Goal: Task Accomplishment & Management: Manage account settings

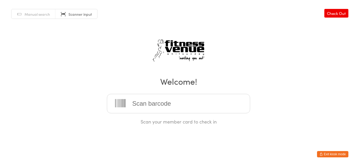
click at [242, 120] on div "Scan your member card to check in" at bounding box center [178, 121] width 143 height 7
click at [330, 152] on button "Exit kiosk mode" at bounding box center [332, 154] width 31 height 6
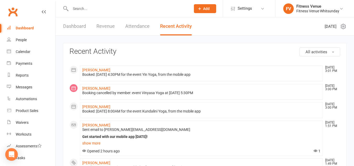
click at [92, 9] on input "text" at bounding box center [128, 8] width 118 height 7
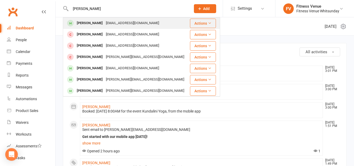
type input "elena"
click at [91, 21] on div "Elena Fenton" at bounding box center [89, 23] width 29 height 8
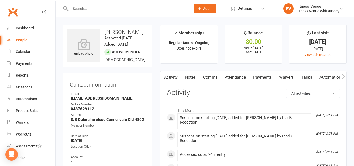
click at [265, 75] on link "Payments" at bounding box center [262, 77] width 26 height 12
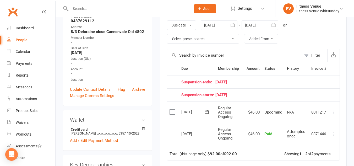
scroll to position [79, 0]
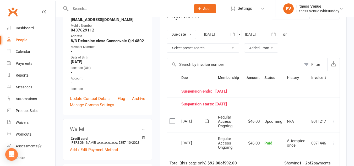
click at [232, 35] on icon "button" at bounding box center [232, 33] width 4 height 3
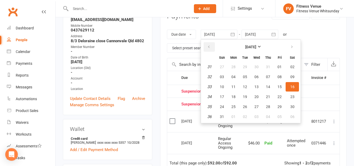
click at [209, 49] on icon "button" at bounding box center [209, 47] width 4 height 4
click at [224, 85] on span "15" at bounding box center [222, 87] width 4 height 4
type input "15 Jun 2025"
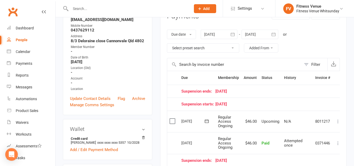
click at [275, 35] on icon "button" at bounding box center [273, 33] width 4 height 3
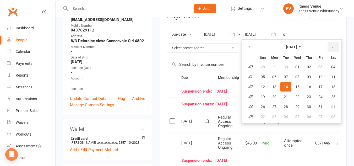
click at [328, 45] on button "button" at bounding box center [332, 46] width 11 height 9
click at [304, 88] on button "18" at bounding box center [308, 86] width 11 height 9
type input "18 Dec 2025"
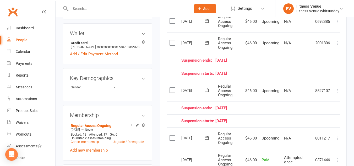
scroll to position [183, 0]
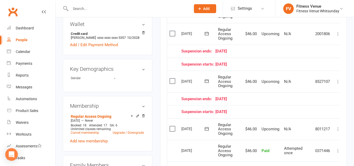
click at [244, 105] on td "Suspension ends: 08 October 25" at bounding box center [255, 98] width 153 height 13
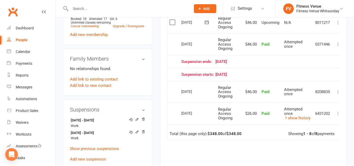
scroll to position [314, 0]
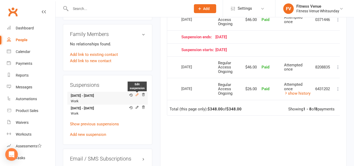
click at [137, 94] on icon at bounding box center [137, 95] width 4 height 4
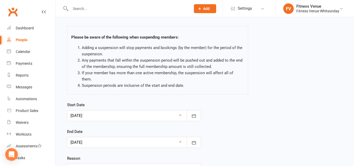
scroll to position [64, 0]
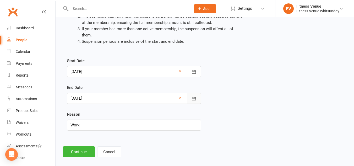
click at [192, 96] on icon "button" at bounding box center [193, 98] width 5 height 5
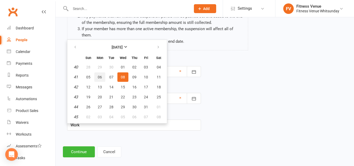
click at [99, 73] on button "06" at bounding box center [99, 76] width 11 height 9
type input "06 Oct 2025"
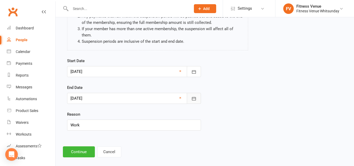
click at [192, 96] on icon "button" at bounding box center [193, 98] width 5 height 5
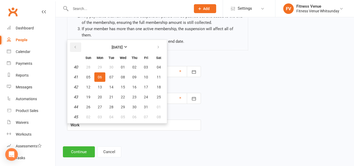
click at [72, 42] on button "button" at bounding box center [75, 46] width 11 height 9
click at [192, 111] on div "Reason Work" at bounding box center [134, 120] width 134 height 19
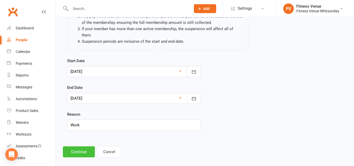
click at [86, 146] on button "Continue" at bounding box center [79, 151] width 32 height 11
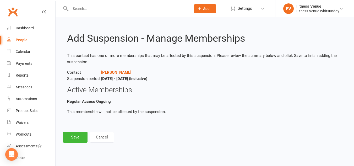
scroll to position [0, 0]
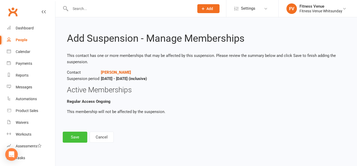
click at [73, 139] on button "Save" at bounding box center [75, 136] width 25 height 11
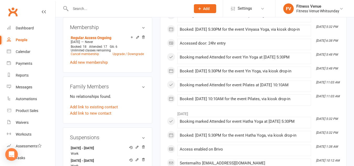
scroll to position [314, 0]
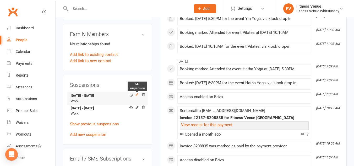
click at [138, 94] on icon at bounding box center [137, 94] width 2 height 2
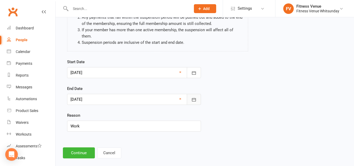
scroll to position [64, 0]
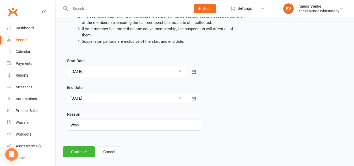
click at [194, 69] on icon "button" at bounding box center [193, 71] width 5 height 5
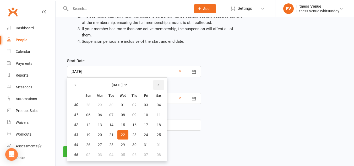
click at [158, 83] on icon "button" at bounding box center [158, 85] width 4 height 4
click at [77, 83] on icon "button" at bounding box center [75, 85] width 4 height 4
click at [212, 96] on div "Start Date 22 Oct 2025 October 2025 Sun Mon Tue Wed Thu Fri Sat 40 28 29 30 01 …" at bounding box center [204, 98] width 283 height 80
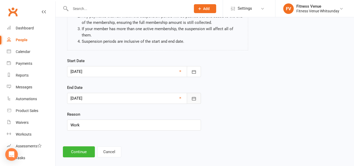
click at [192, 96] on icon "button" at bounding box center [193, 98] width 5 height 5
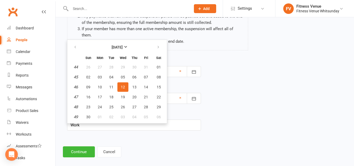
click at [222, 58] on div "Start Date 22 Oct 2025 October 2025 Sun Mon Tue Wed Thu Fri Sat 40 28 29 30 01 …" at bounding box center [204, 98] width 283 height 80
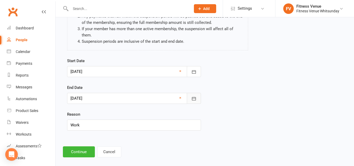
click at [191, 93] on button "button" at bounding box center [194, 98] width 14 height 11
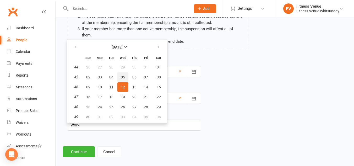
click at [124, 75] on span "05" at bounding box center [123, 77] width 4 height 4
type input "05 Nov 2025"
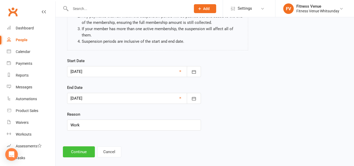
click at [76, 146] on button "Continue" at bounding box center [79, 151] width 32 height 11
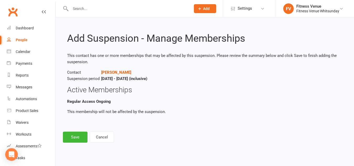
scroll to position [0, 0]
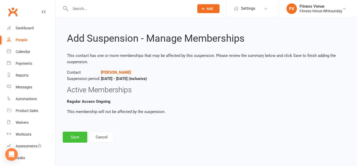
click at [78, 139] on button "Save" at bounding box center [75, 136] width 25 height 11
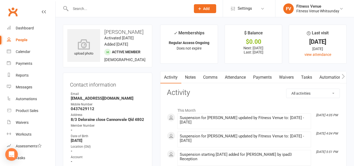
click at [263, 77] on link "Payments" at bounding box center [262, 77] width 26 height 12
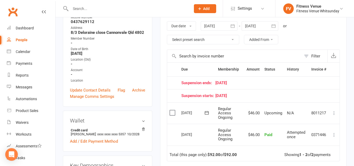
scroll to position [79, 0]
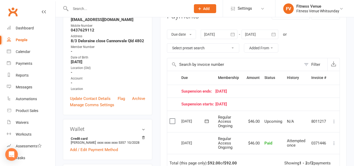
click at [271, 33] on button "button" at bounding box center [273, 34] width 9 height 9
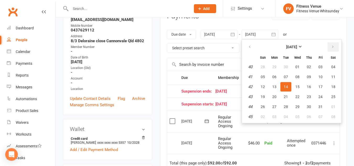
click at [331, 50] on button "button" at bounding box center [332, 46] width 11 height 9
click at [322, 85] on span "19" at bounding box center [320, 87] width 4 height 4
type input "19 Dec 2025"
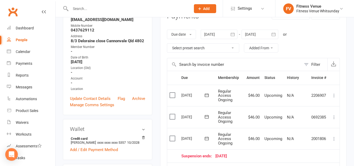
scroll to position [105, 0]
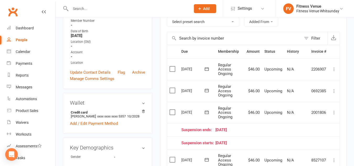
click at [335, 115] on button at bounding box center [334, 112] width 6 height 6
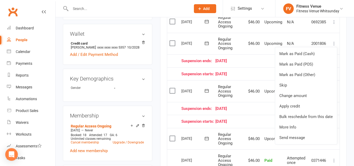
scroll to position [183, 0]
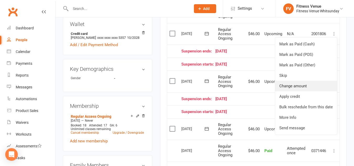
click at [290, 87] on link "Change amount" at bounding box center [306, 86] width 62 height 10
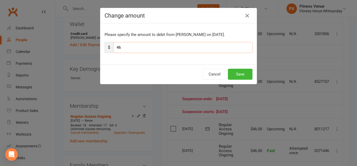
click at [151, 50] on input "46" at bounding box center [182, 47] width 139 height 11
type input "4"
type input "23"
click at [233, 71] on button "Save" at bounding box center [240, 74] width 25 height 11
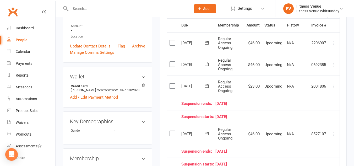
scroll to position [105, 0]
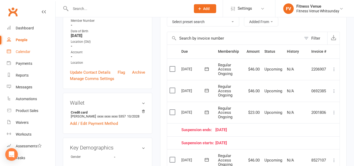
drag, startPoint x: 20, startPoint y: 51, endPoint x: 34, endPoint y: 49, distance: 14.7
click at [20, 51] on div "Calendar" at bounding box center [23, 51] width 15 height 4
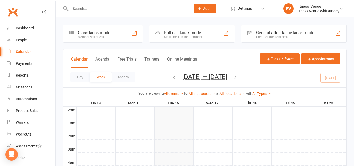
click at [275, 35] on div "Great for the front desk" at bounding box center [285, 37] width 58 height 4
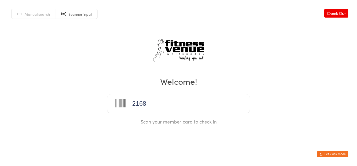
type input "21683"
click at [272, 37] on div "Manual search Scanner input Check Out Welcome! Scan your member card to check in" at bounding box center [178, 62] width 357 height 125
click at [167, 99] on input "search" at bounding box center [178, 103] width 143 height 19
click at [181, 108] on input "search" at bounding box center [178, 103] width 143 height 19
click at [326, 154] on button "Exit kiosk mode" at bounding box center [332, 154] width 31 height 6
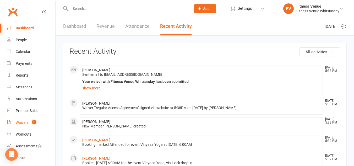
click at [25, 123] on div "Waivers" at bounding box center [22, 122] width 13 height 4
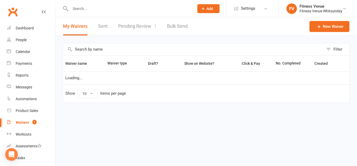
select select "25"
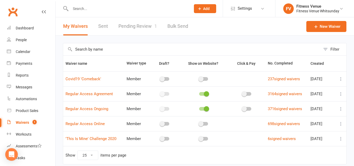
click at [140, 26] on link "Pending Review 1" at bounding box center [137, 26] width 38 height 18
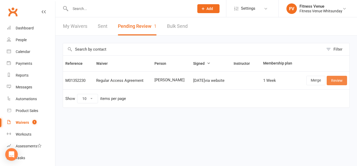
click at [337, 79] on link "Review" at bounding box center [337, 80] width 20 height 9
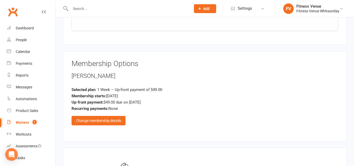
scroll to position [628, 0]
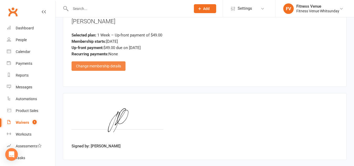
click at [92, 66] on div "Change membership details" at bounding box center [98, 65] width 54 height 9
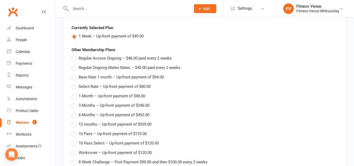
click at [247, 62] on div "Other Membership Plans Regular Access Ongoing – $46.00 paid every 2 weeks Regul…" at bounding box center [204, 158] width 266 height 222
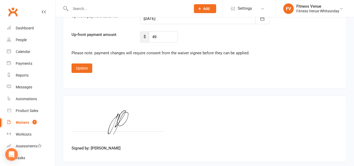
scroll to position [970, 0]
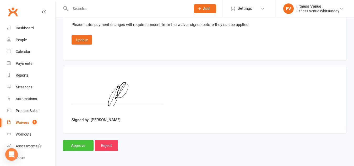
click at [80, 147] on input "Approve" at bounding box center [78, 145] width 31 height 11
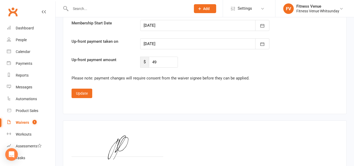
scroll to position [918, 0]
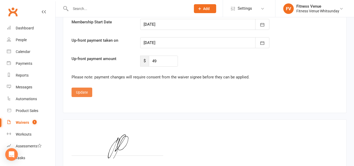
click at [82, 95] on button "Update" at bounding box center [81, 91] width 21 height 9
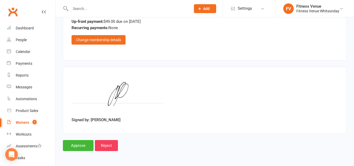
scroll to position [654, 0]
drag, startPoint x: 79, startPoint y: 144, endPoint x: 76, endPoint y: 122, distance: 22.1
click at [79, 144] on input "Approve" at bounding box center [78, 145] width 31 height 11
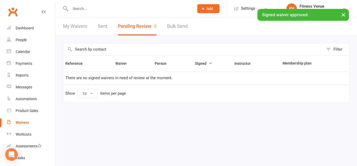
click at [343, 13] on button "×" at bounding box center [343, 14] width 9 height 11
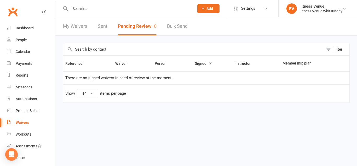
click at [97, 25] on div "My Waivers Sent Pending Review 0 Bulk Send" at bounding box center [125, 26] width 140 height 18
click at [103, 26] on link "Sent" at bounding box center [103, 26] width 10 height 18
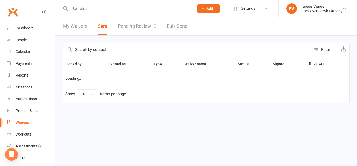
select select "100"
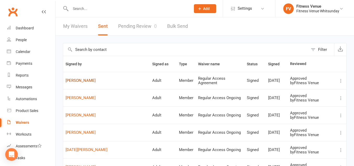
click at [79, 81] on link "[PERSON_NAME]" at bounding box center [106, 80] width 82 height 4
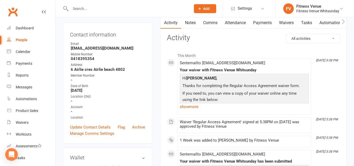
scroll to position [52, 0]
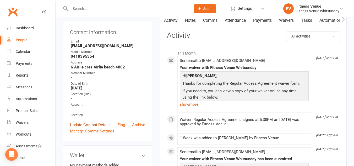
click at [86, 128] on link "Update Contact Details" at bounding box center [90, 124] width 41 height 6
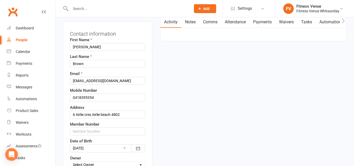
scroll to position [77, 0]
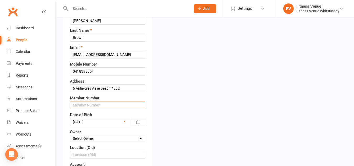
click at [82, 109] on input "text" at bounding box center [107, 105] width 75 height 8
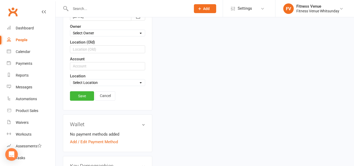
scroll to position [208, 0]
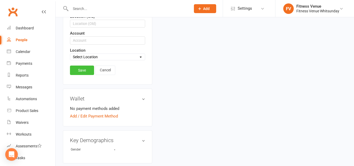
type input "21537"
click at [83, 75] on link "Save" at bounding box center [82, 69] width 24 height 9
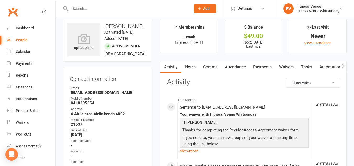
scroll to position [0, 0]
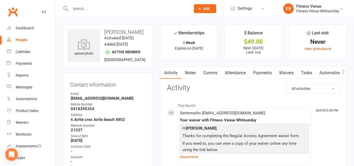
click at [262, 71] on link "Payments" at bounding box center [262, 73] width 26 height 12
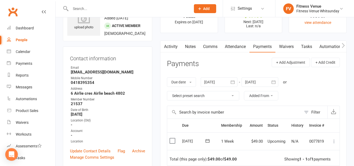
scroll to position [52, 0]
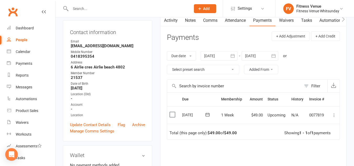
click at [171, 113] on label at bounding box center [172, 114] width 7 height 5
click at [171, 112] on input "checkbox" at bounding box center [170, 112] width 3 height 0
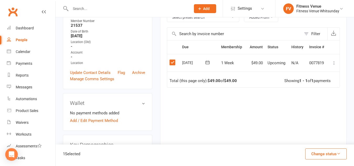
scroll to position [105, 0]
click at [319, 154] on button "Change status" at bounding box center [325, 153] width 41 height 11
click at [307, 119] on link "Paid (POS)" at bounding box center [320, 118] width 52 height 10
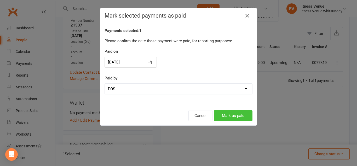
click at [220, 114] on button "Mark as paid" at bounding box center [233, 115] width 39 height 11
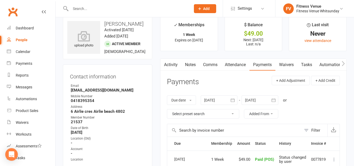
scroll to position [0, 0]
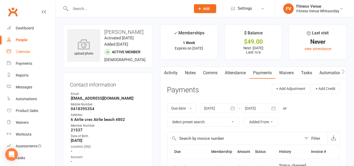
click at [22, 49] on link "Calendar" at bounding box center [31, 52] width 48 height 12
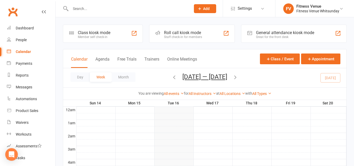
click at [253, 31] on div "General attendance kiosk mode Great for the front desk" at bounding box center [293, 34] width 105 height 18
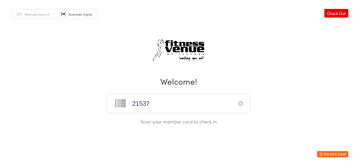
type input "21537"
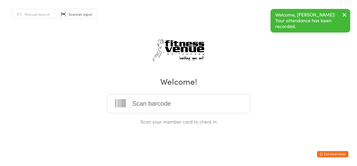
click at [345, 15] on icon "button" at bounding box center [345, 15] width 6 height 7
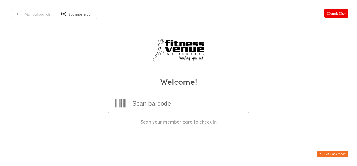
click at [331, 153] on button "Exit kiosk mode" at bounding box center [332, 154] width 31 height 6
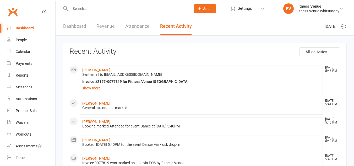
click at [95, 6] on input "text" at bounding box center [128, 8] width 118 height 7
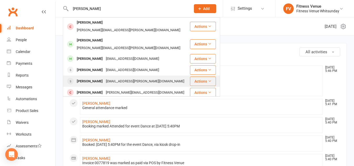
type input "[PERSON_NAME]"
click at [104, 77] on div "[EMAIL_ADDRESS][PERSON_NAME][DOMAIN_NAME]" at bounding box center [144, 81] width 81 height 8
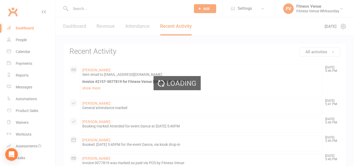
scroll to position [17, 0]
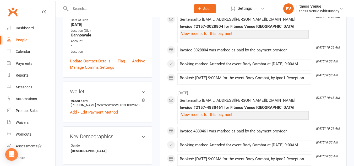
scroll to position [105, 0]
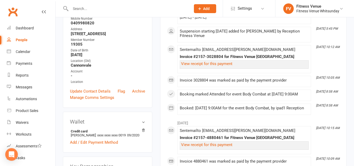
click at [93, 13] on div at bounding box center [125, 8] width 124 height 17
click at [87, 6] on input "text" at bounding box center [128, 8] width 118 height 7
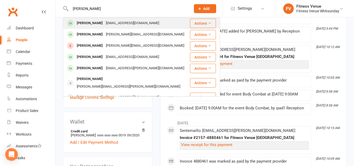
type input "[PERSON_NAME]"
click at [104, 24] on div "[EMAIL_ADDRESS][DOMAIN_NAME]" at bounding box center [132, 23] width 56 height 8
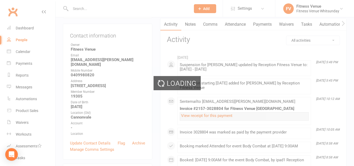
scroll to position [52, 0]
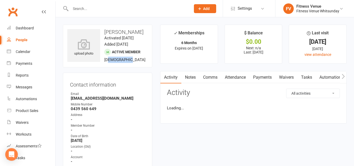
drag, startPoint x: 96, startPoint y: 76, endPoint x: 92, endPoint y: 88, distance: 12.6
drag, startPoint x: 97, startPoint y: 121, endPoint x: 69, endPoint y: 121, distance: 27.2
click at [69, 121] on div "Contact information Owner Email [EMAIL_ADDRESS][DOMAIN_NAME] Mobile Number [PHO…" at bounding box center [107, 132] width 89 height 121
copy strong "0439 560 649"
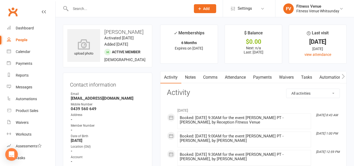
click at [94, 9] on input "text" at bounding box center [128, 8] width 118 height 7
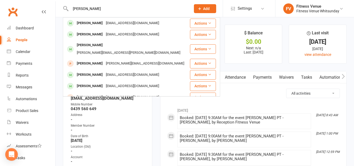
drag, startPoint x: 86, startPoint y: 9, endPoint x: 70, endPoint y: 9, distance: 16.2
click at [68, 8] on div "sara Sara Gorman portiagorman@outlook.com Actions Sarah Corbin corbinsarah@hotm…" at bounding box center [125, 8] width 124 height 17
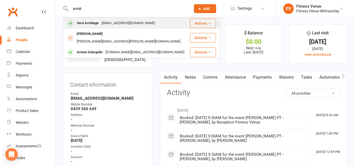
type input "armit"
click at [88, 24] on div "Sera Armitage" at bounding box center [87, 23] width 25 height 8
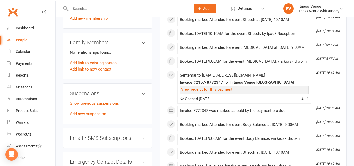
scroll to position [366, 0]
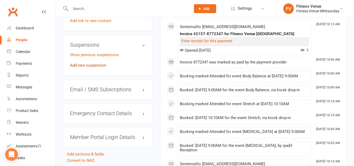
click at [93, 65] on link "Add new suspension" at bounding box center [88, 65] width 36 height 5
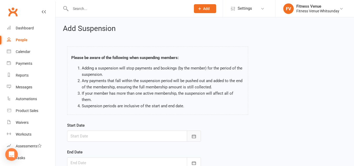
click at [192, 133] on icon "button" at bounding box center [193, 135] width 5 height 5
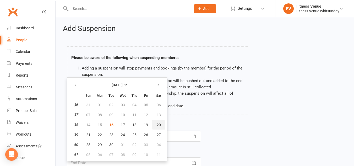
click at [156, 122] on span "20" at bounding box center [158, 124] width 4 height 4
type input "20 Sep 2025"
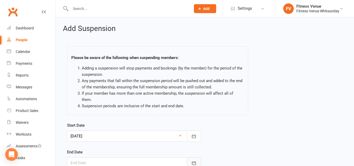
click at [194, 161] on icon "button" at bounding box center [194, 162] width 4 height 3
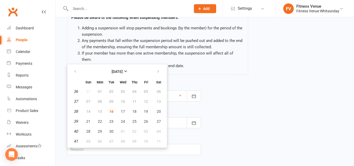
scroll to position [64, 0]
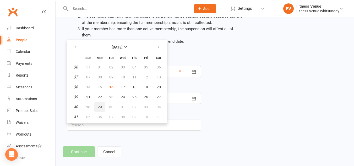
click at [98, 105] on span "29" at bounding box center [100, 107] width 4 height 4
type input "29 Sep 2025"
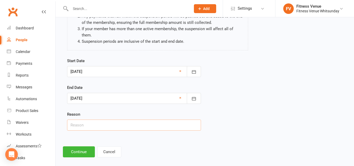
click at [93, 119] on input "text" at bounding box center [134, 124] width 134 height 11
type input "Email request"
click at [85, 146] on button "Continue" at bounding box center [79, 151] width 32 height 11
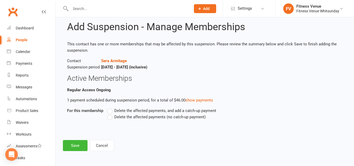
scroll to position [0, 0]
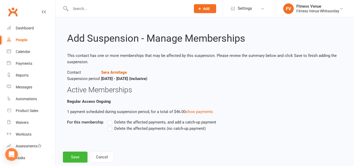
click at [109, 128] on label "Delete the affected payments (no catch-up payment)" at bounding box center [156, 128] width 98 height 6
click at [109, 125] on input "Delete the affected payments (no catch-up payment)" at bounding box center [108, 125] width 3 height 0
click at [79, 153] on button "Save" at bounding box center [75, 156] width 25 height 11
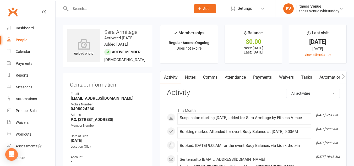
click at [92, 8] on input "text" at bounding box center [128, 8] width 118 height 7
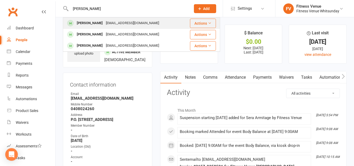
type input "torres"
click at [93, 25] on div "[PERSON_NAME]" at bounding box center [89, 23] width 29 height 8
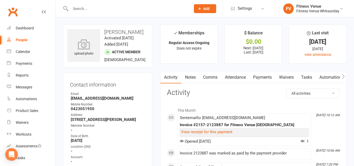
click at [261, 77] on link "Payments" at bounding box center [262, 77] width 26 height 12
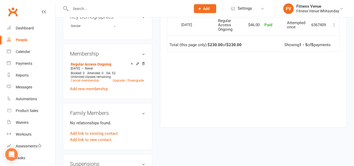
scroll to position [236, 0]
click at [88, 82] on link "Cancel membership" at bounding box center [85, 80] width 28 height 4
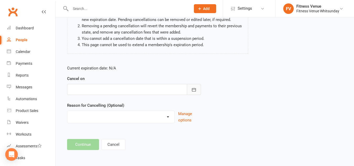
click at [192, 89] on icon "button" at bounding box center [194, 89] width 4 height 3
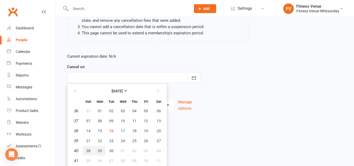
drag, startPoint x: 94, startPoint y: 150, endPoint x: 89, endPoint y: 149, distance: 5.0
click at [92, 150] on tr "40 28 29 30 01 02 03 04" at bounding box center [117, 150] width 96 height 9
click at [89, 149] on span "28" at bounding box center [88, 150] width 4 height 4
type input "28 Sep 2025"
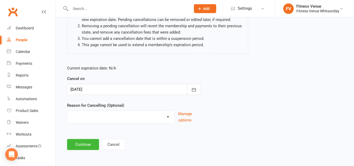
click at [107, 115] on select "Email request Excessive defaults Holiday Injury Leaving town Other reason" at bounding box center [120, 116] width 107 height 10
select select "0"
click at [67, 111] on select "Email request Excessive defaults Holiday Injury Leaving town Other reason" at bounding box center [120, 116] width 107 height 10
click at [80, 143] on button "Continue" at bounding box center [83, 144] width 32 height 11
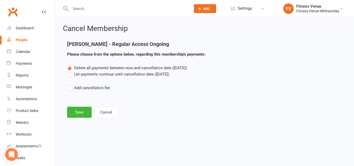
scroll to position [0, 0]
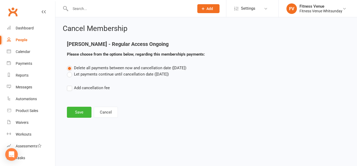
click at [68, 74] on label "Let payments continue until cancellation date (Sep 28, 2025)" at bounding box center [118, 74] width 102 height 6
click at [68, 71] on input "Let payments continue until cancellation date (Sep 28, 2025)" at bounding box center [68, 71] width 3 height 0
click at [80, 112] on button "Save" at bounding box center [79, 112] width 25 height 11
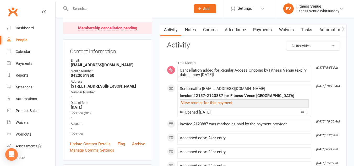
scroll to position [52, 0]
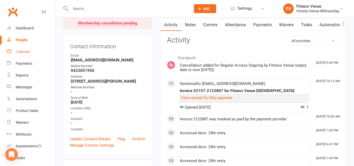
click at [23, 51] on div "Calendar" at bounding box center [23, 51] width 15 height 4
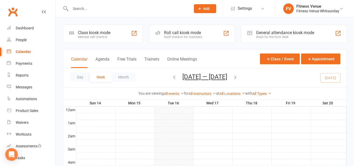
click at [257, 35] on div "Great for the front desk" at bounding box center [285, 37] width 58 height 4
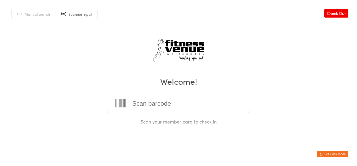
click at [142, 105] on input "search" at bounding box center [178, 103] width 143 height 19
click at [288, 23] on div "Manual search Scanner input Check Out Welcome! Scan your member card to check in" at bounding box center [178, 62] width 357 height 125
click at [325, 153] on button "Exit kiosk mode" at bounding box center [332, 154] width 31 height 6
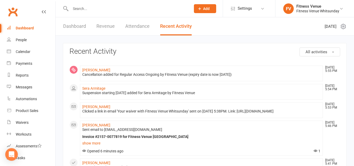
click at [84, 10] on input "text" at bounding box center [128, 8] width 118 height 7
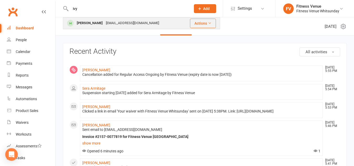
type input "ivy"
click at [96, 24] on div "[PERSON_NAME]" at bounding box center [89, 23] width 29 height 8
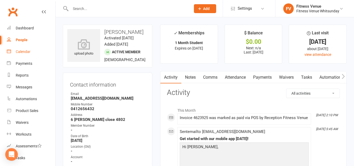
click at [21, 53] on div "Calendar" at bounding box center [23, 51] width 15 height 4
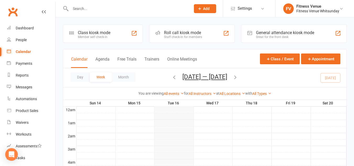
click at [286, 37] on div "Great for the front desk" at bounding box center [285, 37] width 58 height 4
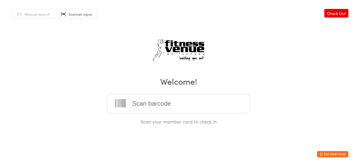
click at [339, 154] on button "Exit kiosk mode" at bounding box center [332, 154] width 31 height 6
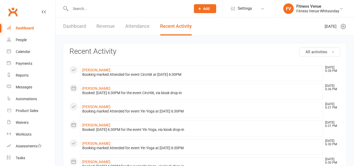
click at [84, 8] on input "text" at bounding box center [128, 8] width 118 height 7
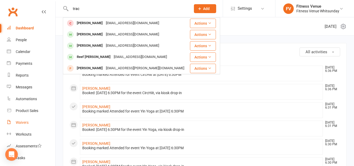
type input "trac"
click at [18, 121] on div "Waivers" at bounding box center [22, 122] width 13 height 4
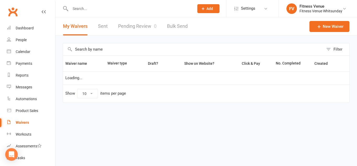
select select "25"
click at [97, 26] on div "My Waivers Sent Pending Review 0 Bulk Send" at bounding box center [125, 26] width 140 height 18
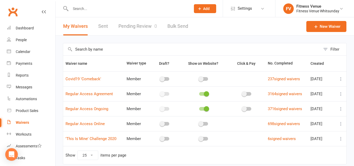
click at [104, 28] on link "Sent" at bounding box center [103, 26] width 10 height 18
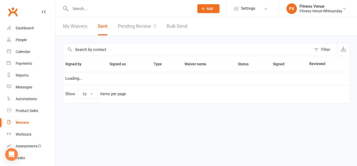
select select "100"
click at [100, 46] on input "text" at bounding box center [187, 49] width 249 height 13
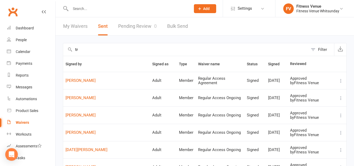
type input "t"
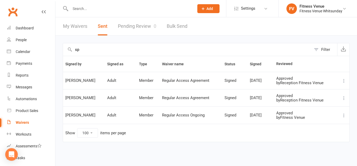
type input "s"
type input "trac"
